Goal: Navigation & Orientation: Find specific page/section

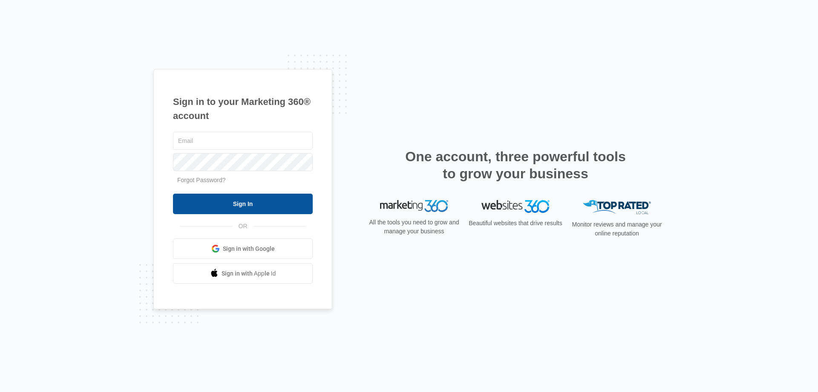
type input "[EMAIL_ADDRESS][DOMAIN_NAME]"
click at [243, 205] on input "Sign In" at bounding box center [243, 204] width 140 height 20
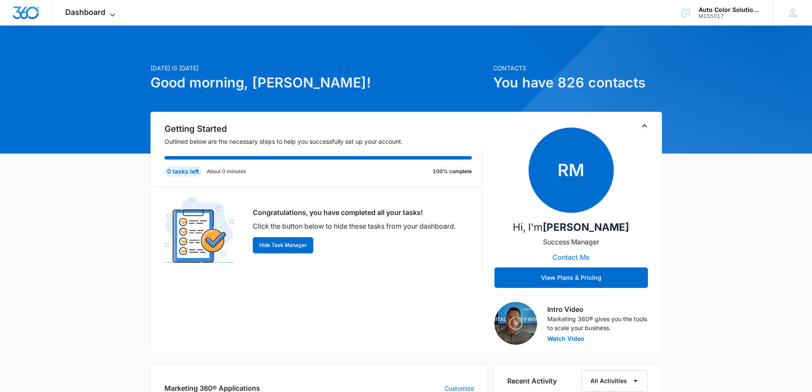
click at [87, 11] on span "Dashboard" at bounding box center [85, 12] width 40 height 9
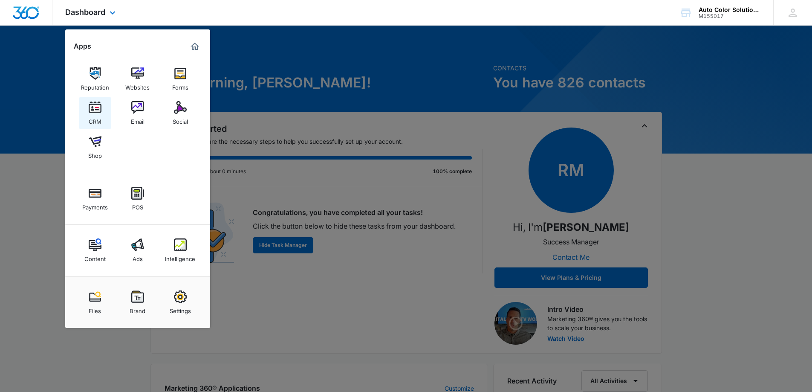
click at [98, 110] on img at bounding box center [95, 107] width 13 height 13
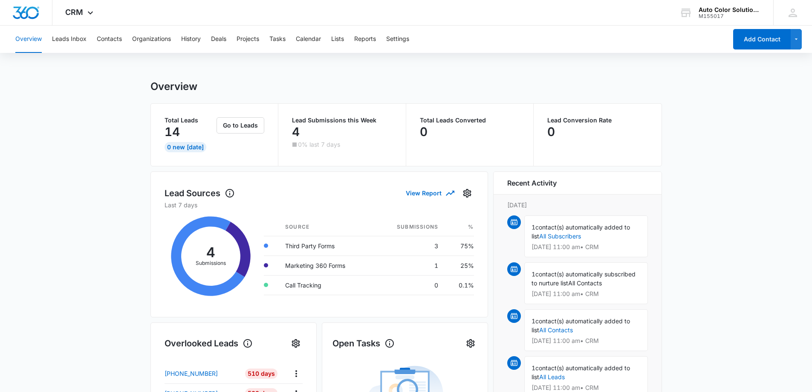
scroll to position [142, 0]
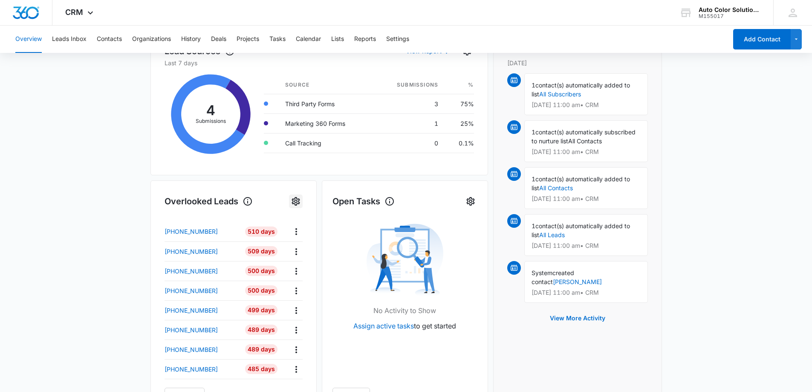
click at [293, 202] on icon "Settings" at bounding box center [296, 201] width 8 height 9
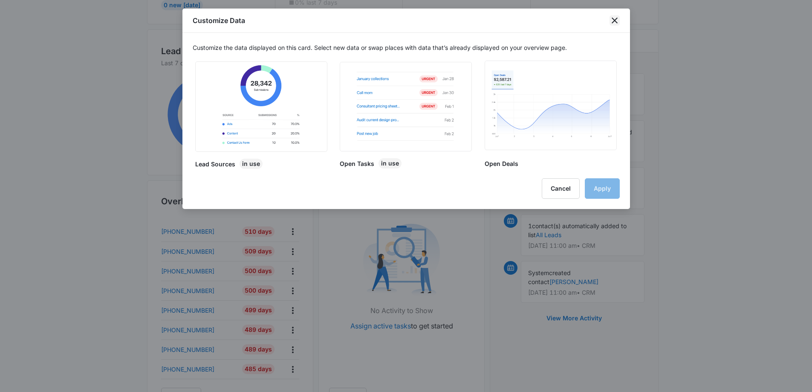
click at [613, 21] on icon "close" at bounding box center [615, 20] width 6 height 6
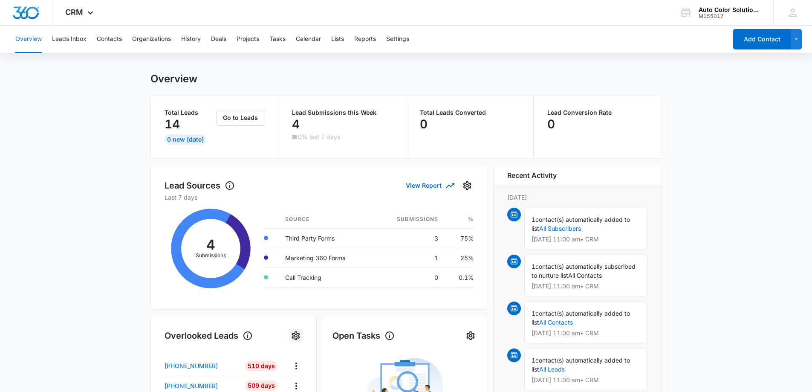
scroll to position [0, 0]
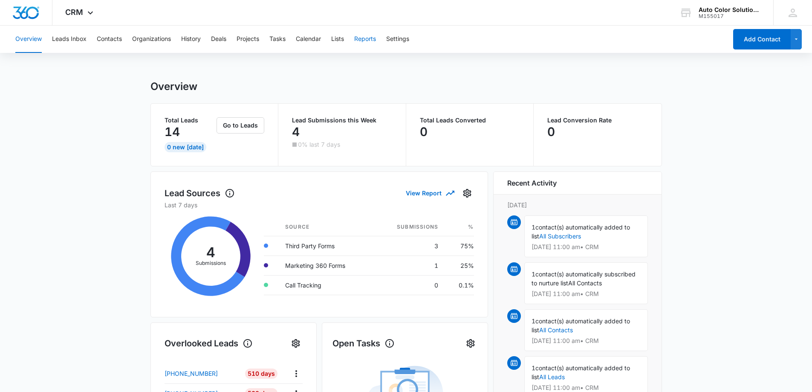
click at [370, 38] on button "Reports" at bounding box center [365, 39] width 22 height 27
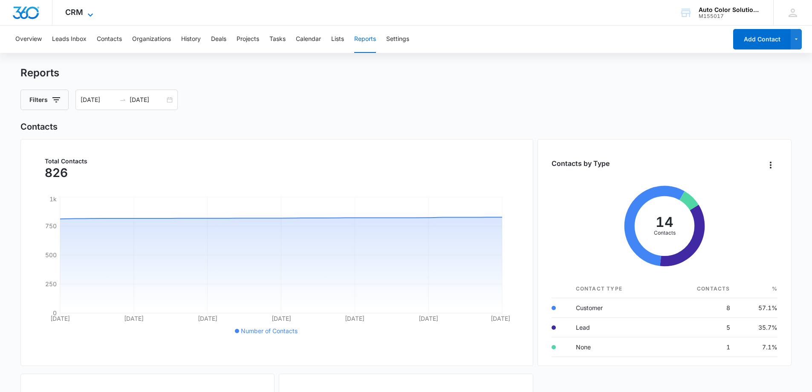
click at [75, 12] on span "CRM" at bounding box center [74, 12] width 18 height 9
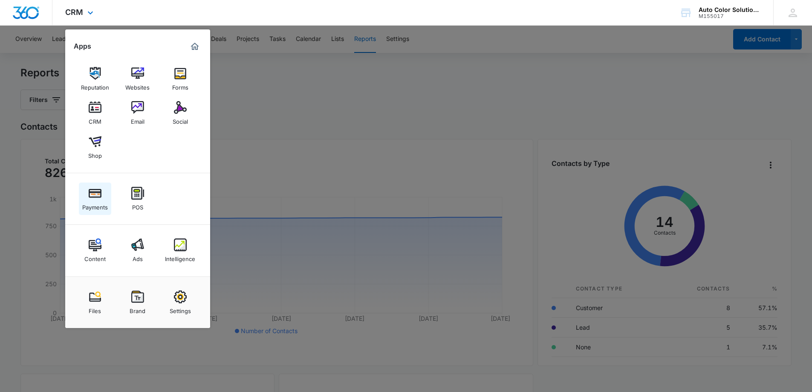
click at [92, 198] on img at bounding box center [95, 193] width 13 height 13
